Goal: Download file/media

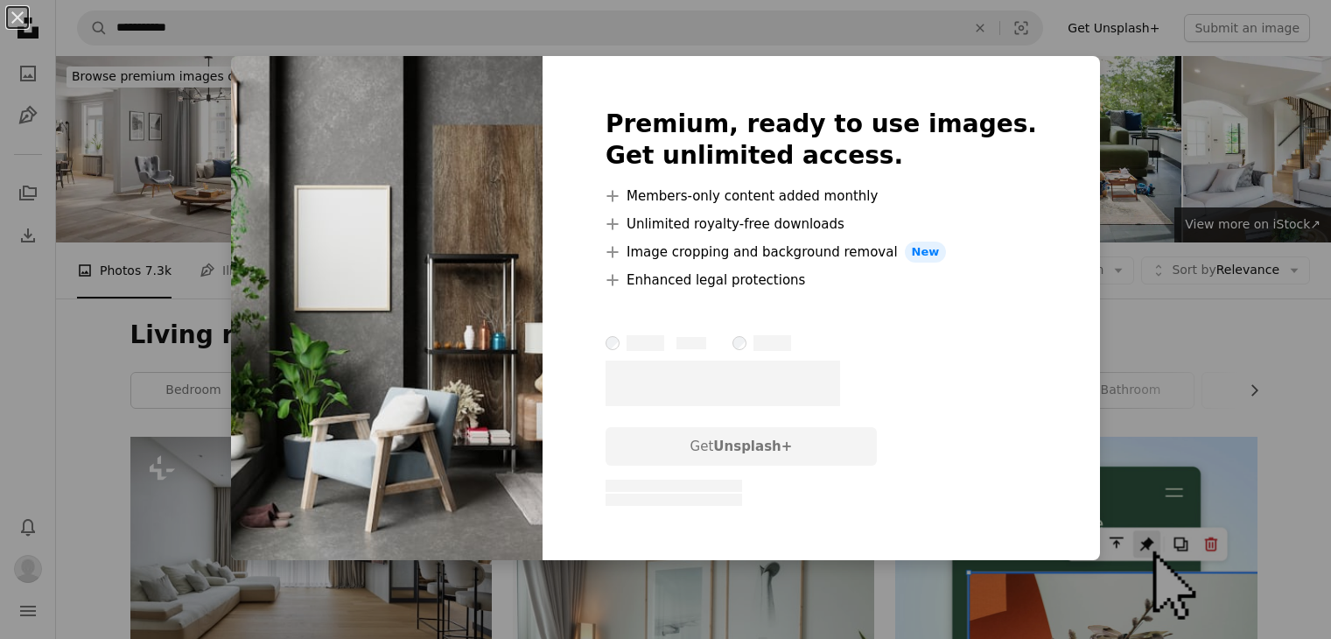
scroll to position [2037, 0]
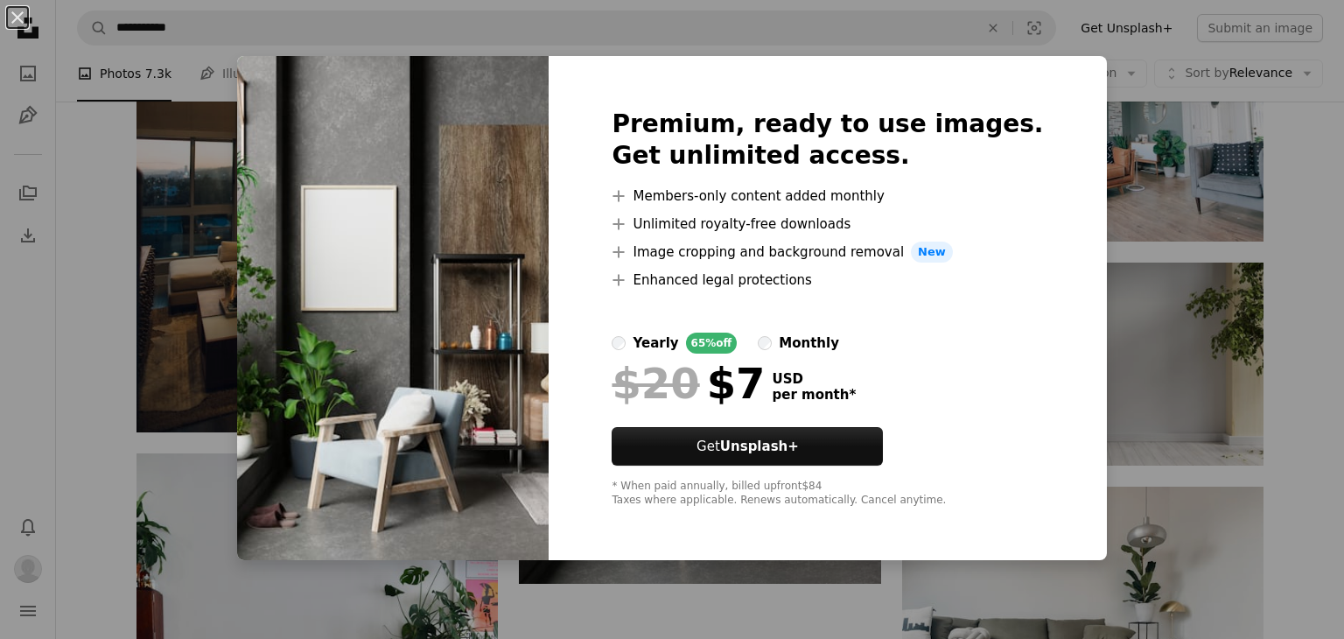
click at [81, 391] on div "An X shape Premium, ready to use images. Get unlimited access. A plus sign Memb…" at bounding box center [672, 319] width 1344 height 639
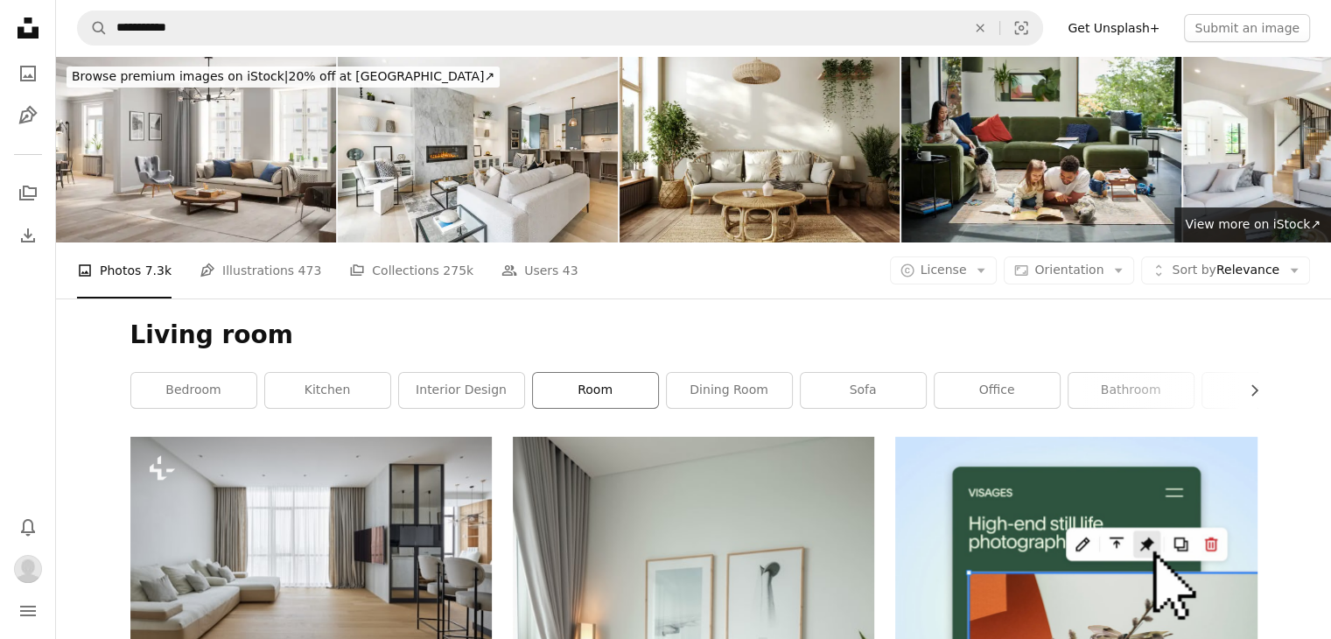
click at [595, 386] on link "room" at bounding box center [595, 390] width 125 height 35
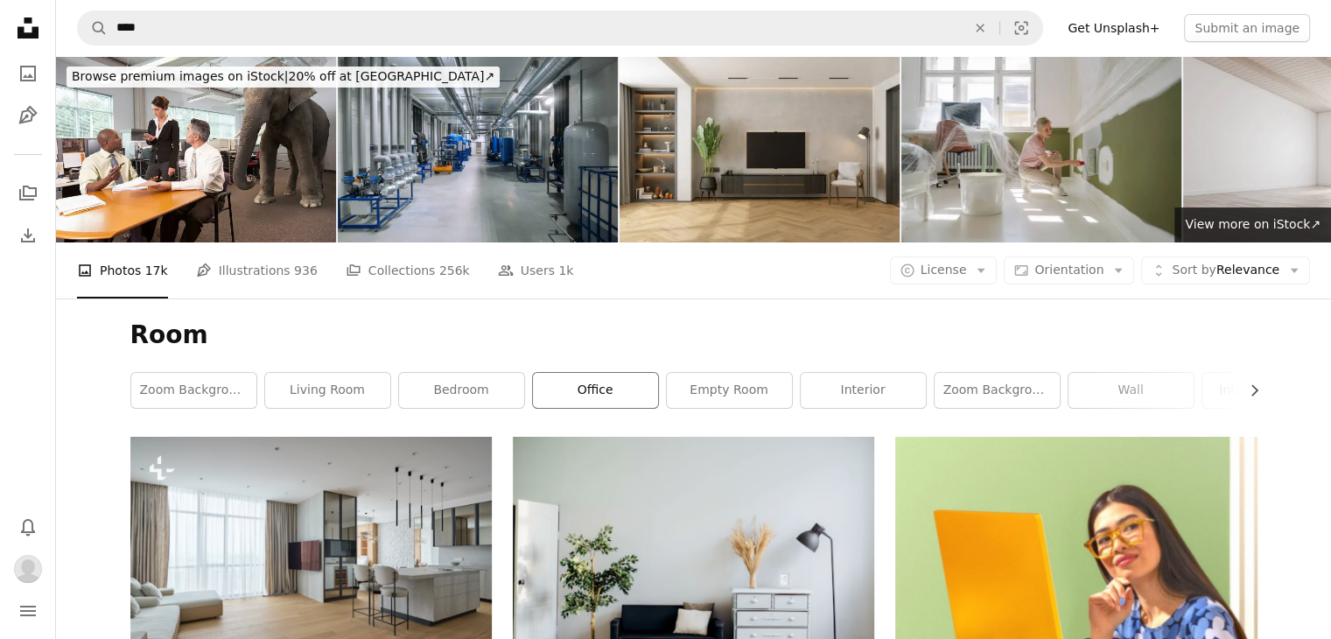
click at [616, 389] on link "office" at bounding box center [595, 390] width 125 height 35
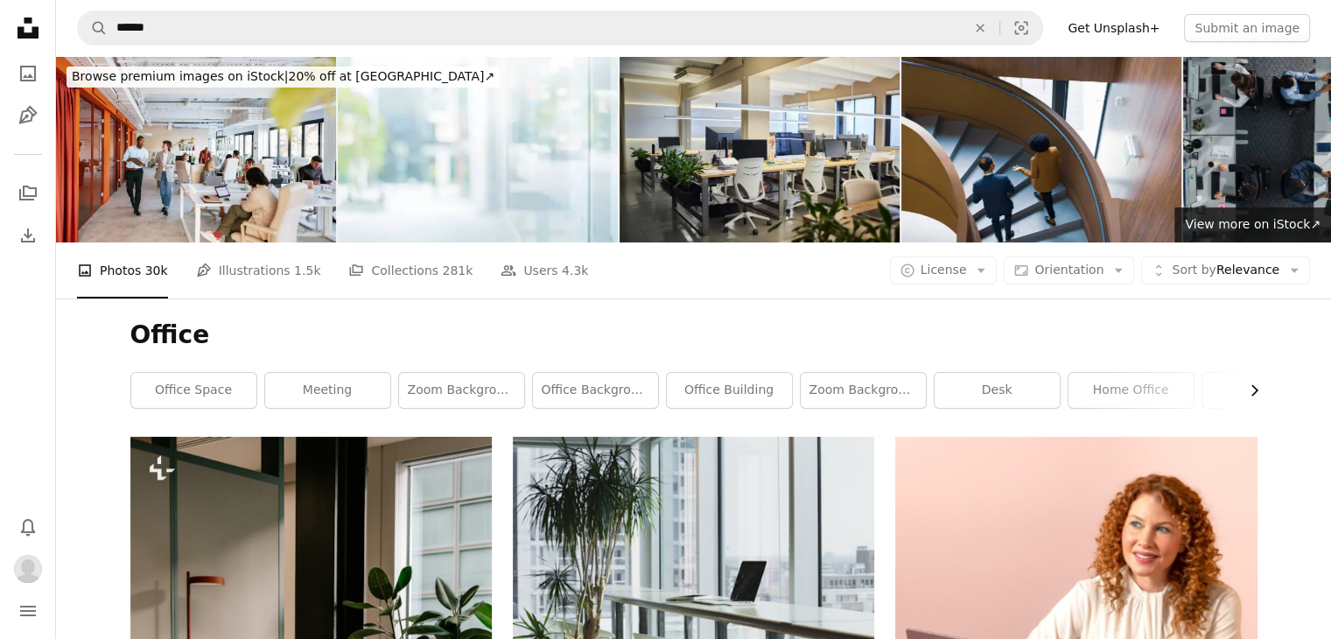
click at [1256, 389] on icon "button" at bounding box center [1254, 390] width 7 height 11
click at [855, 379] on link "home office" at bounding box center [868, 390] width 125 height 35
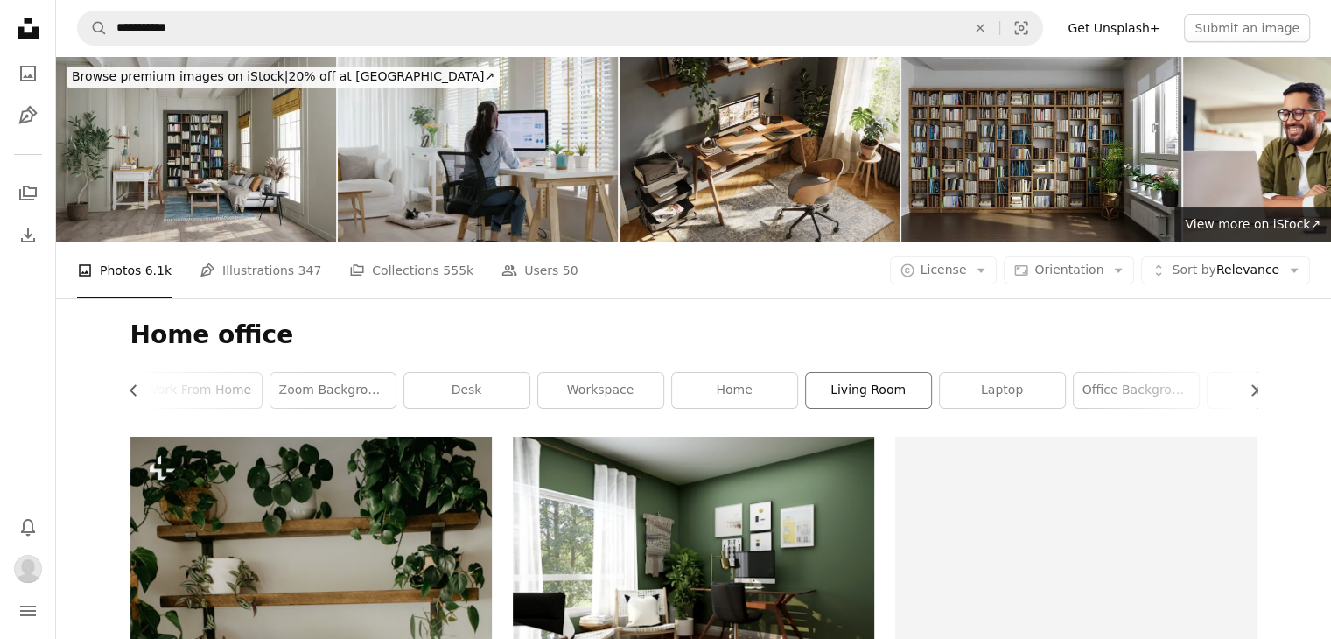
click at [855, 379] on link "living room" at bounding box center [868, 390] width 125 height 35
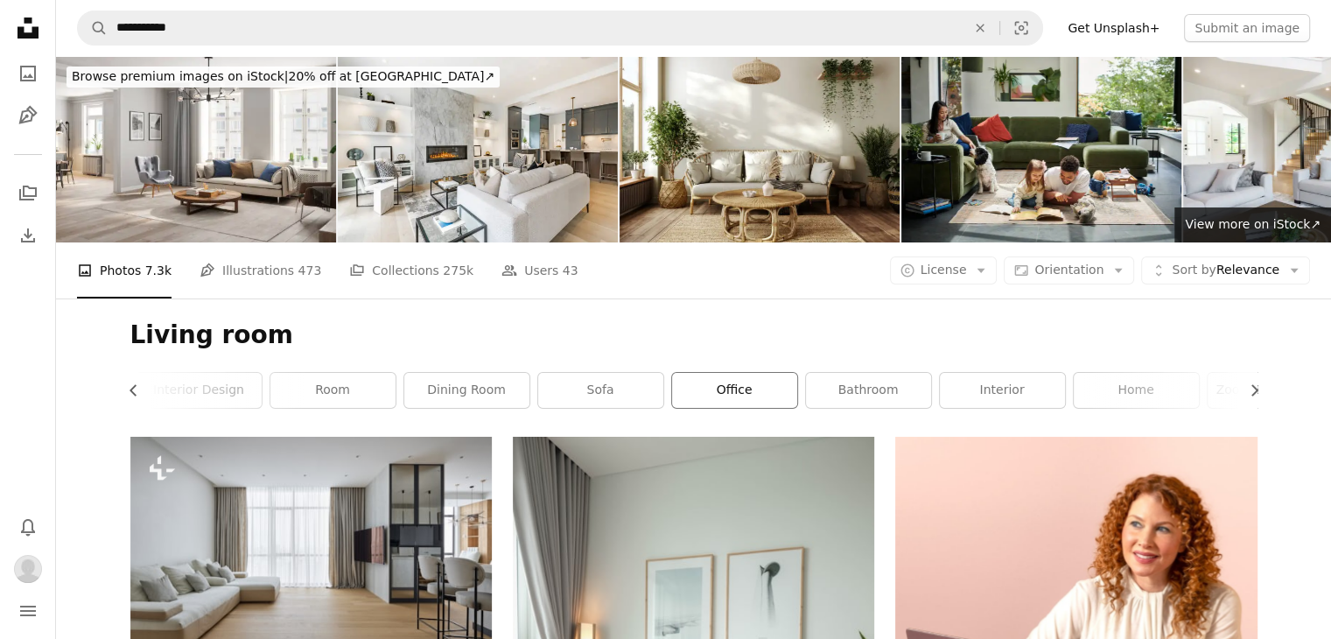
click at [733, 392] on link "office" at bounding box center [734, 390] width 125 height 35
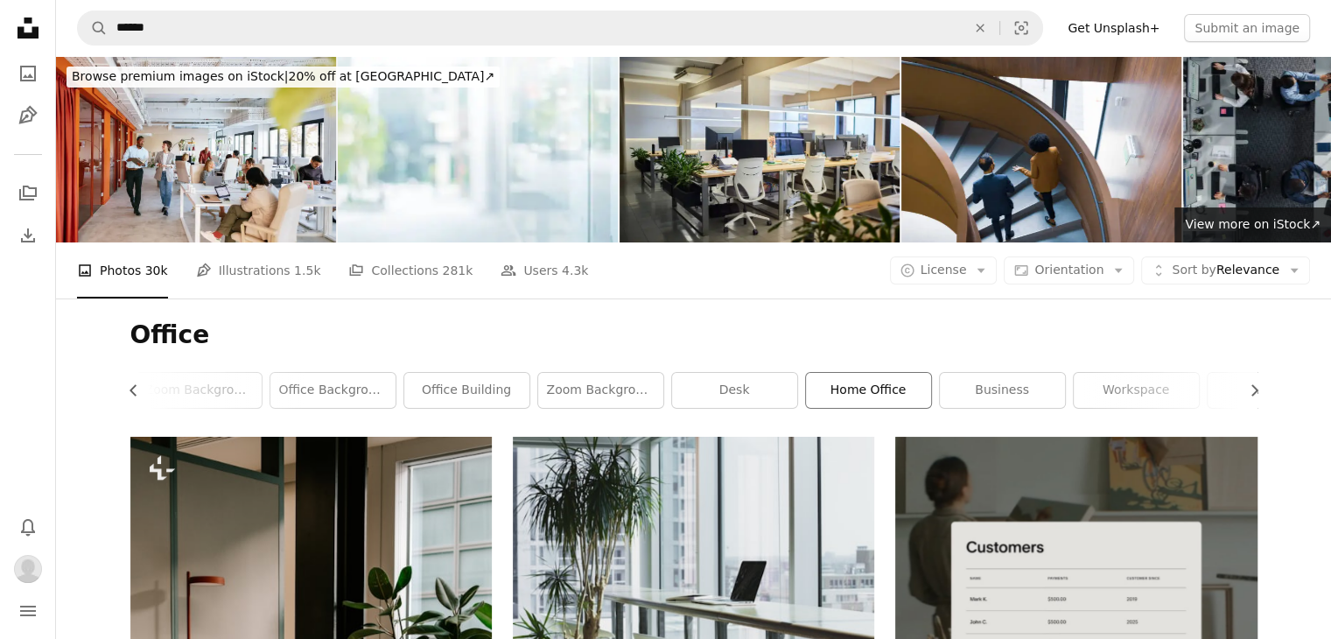
click at [840, 400] on link "home office" at bounding box center [868, 390] width 125 height 35
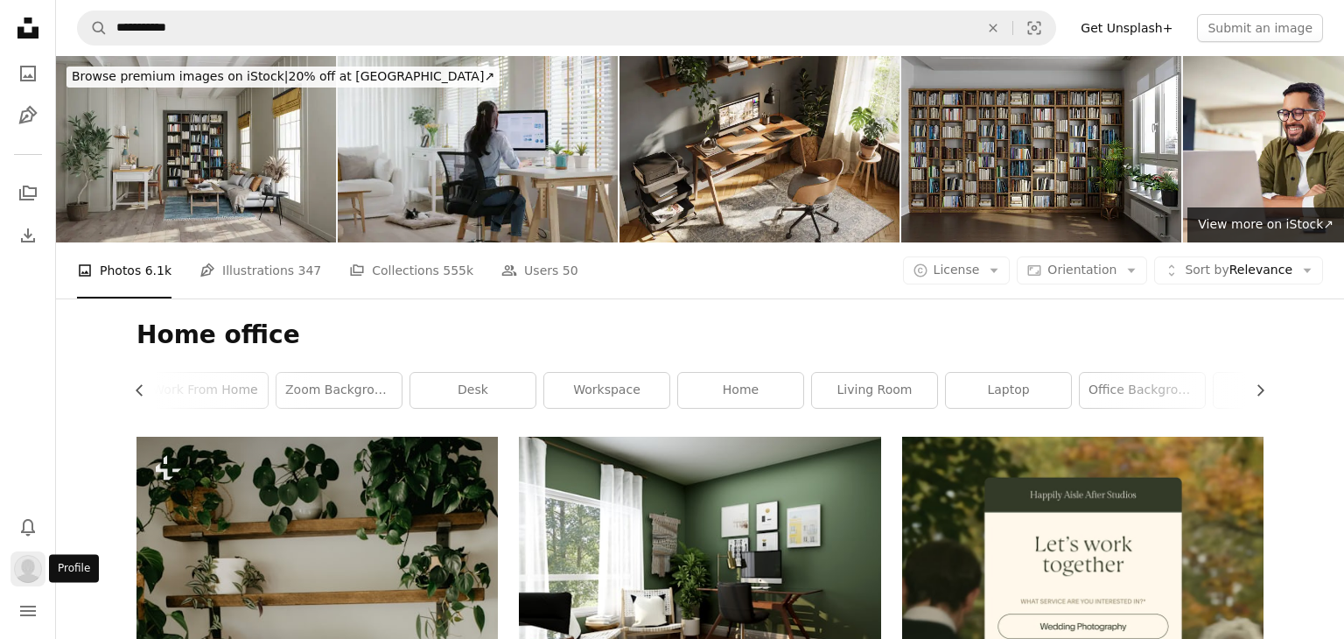
click at [20, 566] on img "Profile" at bounding box center [28, 569] width 28 height 28
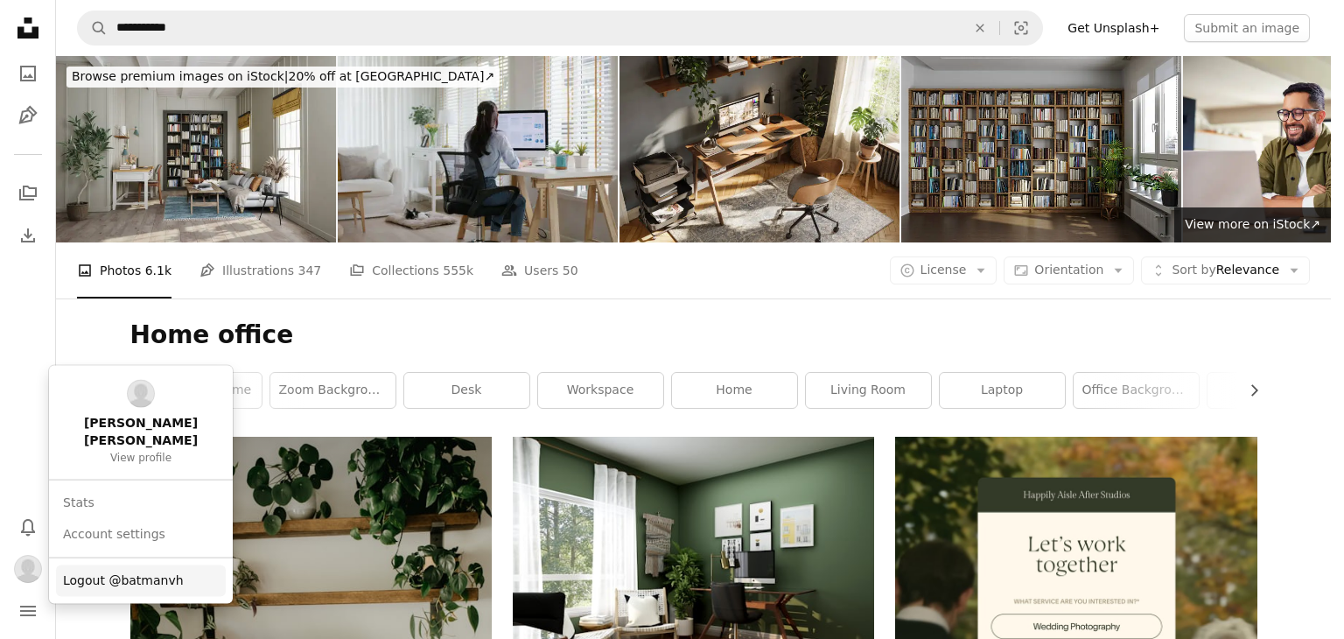
click at [91, 572] on span "Logout @batmanvh" at bounding box center [123, 581] width 121 height 18
